Goal: Information Seeking & Learning: Learn about a topic

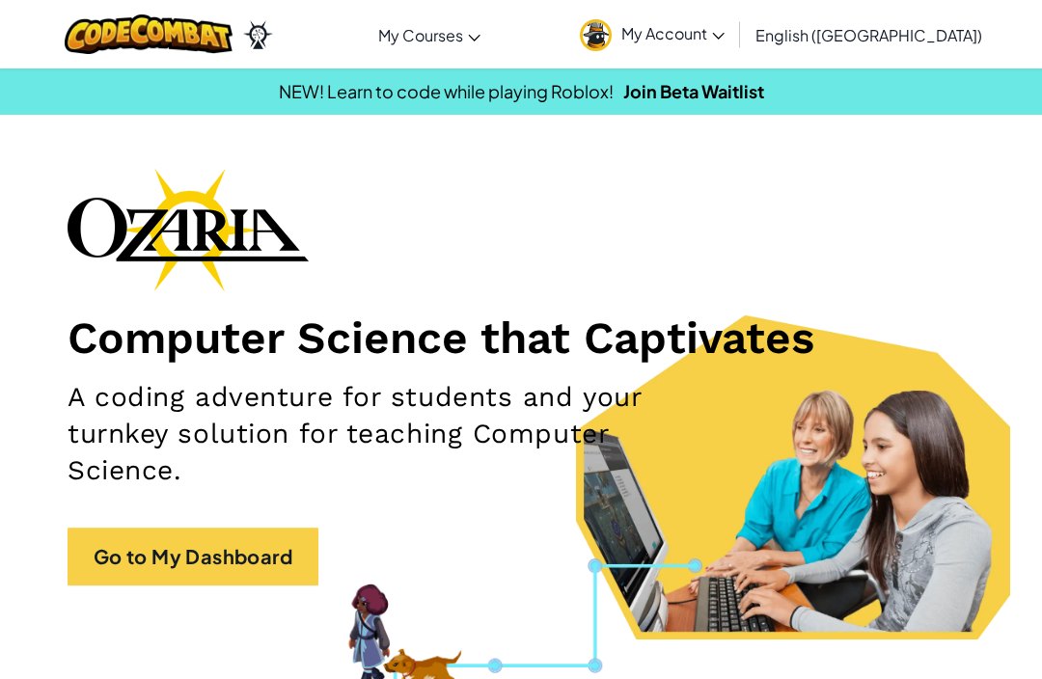
click at [251, 556] on link "Go to My Dashboard" at bounding box center [193, 557] width 251 height 58
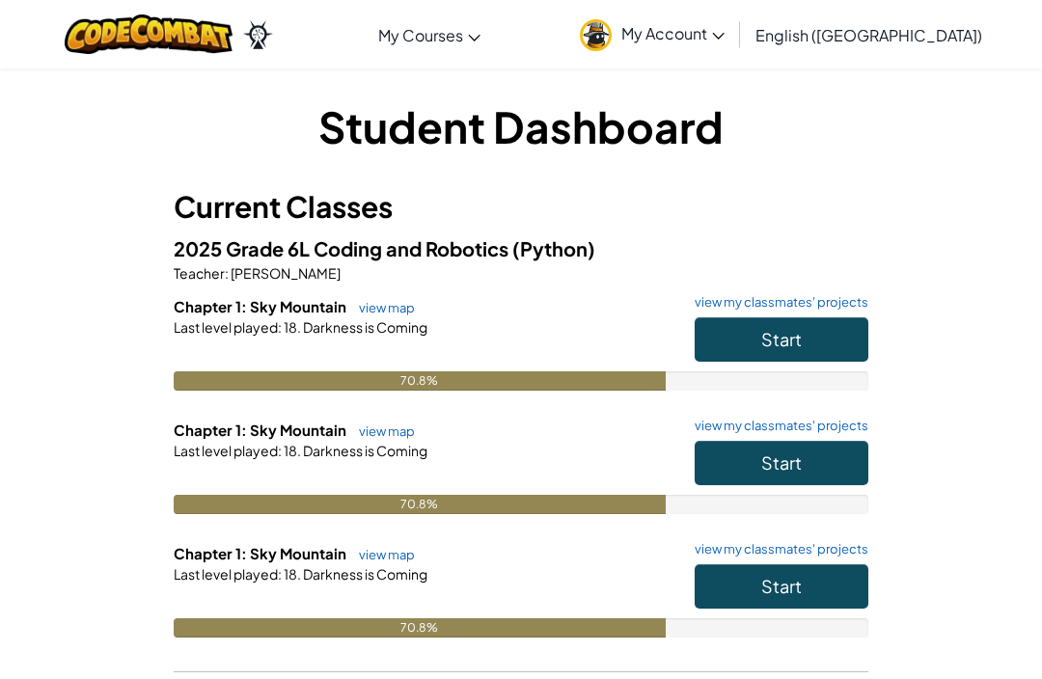
click at [779, 352] on button "Start" at bounding box center [782, 339] width 174 height 44
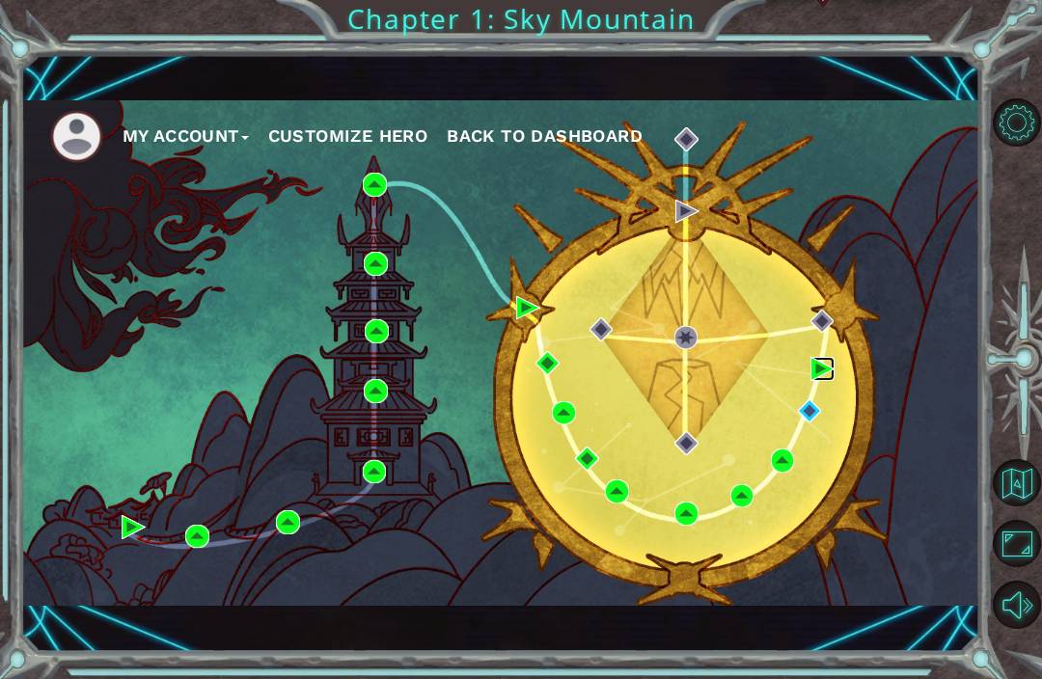
click at [810, 367] on img at bounding box center [822, 369] width 24 height 24
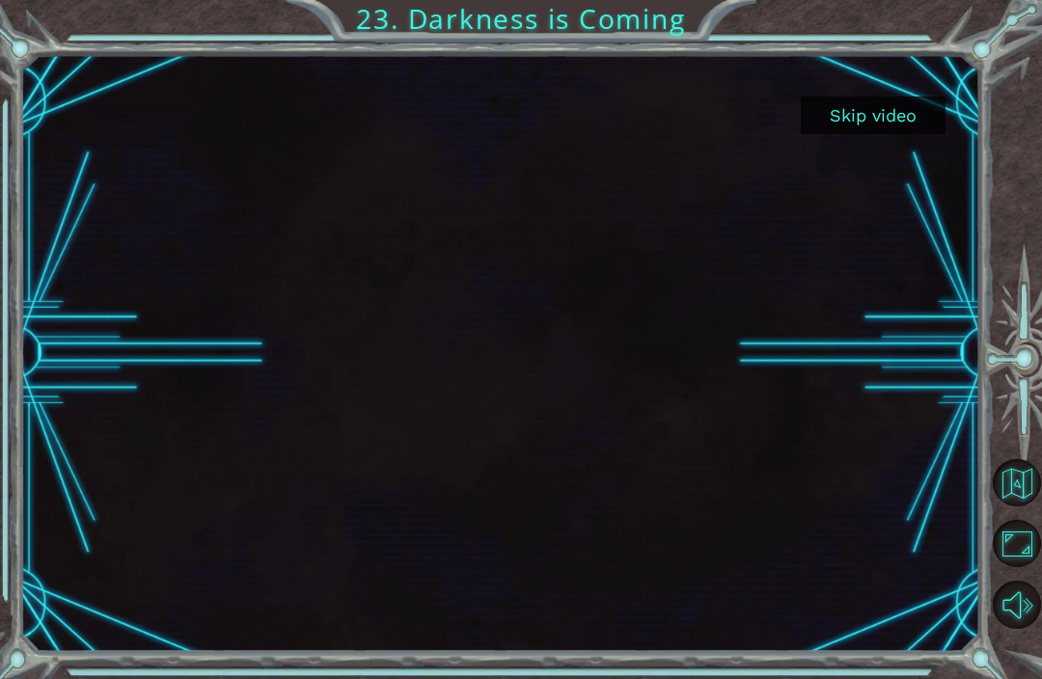
click at [864, 115] on button "Skip video" at bounding box center [873, 115] width 145 height 38
click at [871, 124] on button "Skip video" at bounding box center [873, 115] width 145 height 38
